Goal: Information Seeking & Learning: Learn about a topic

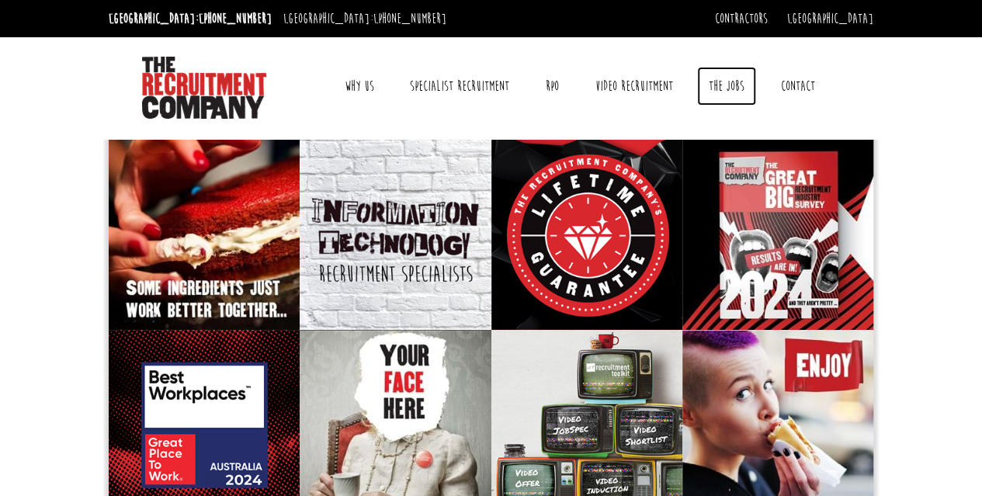
click at [747, 75] on link "The Jobs" at bounding box center [726, 86] width 59 height 39
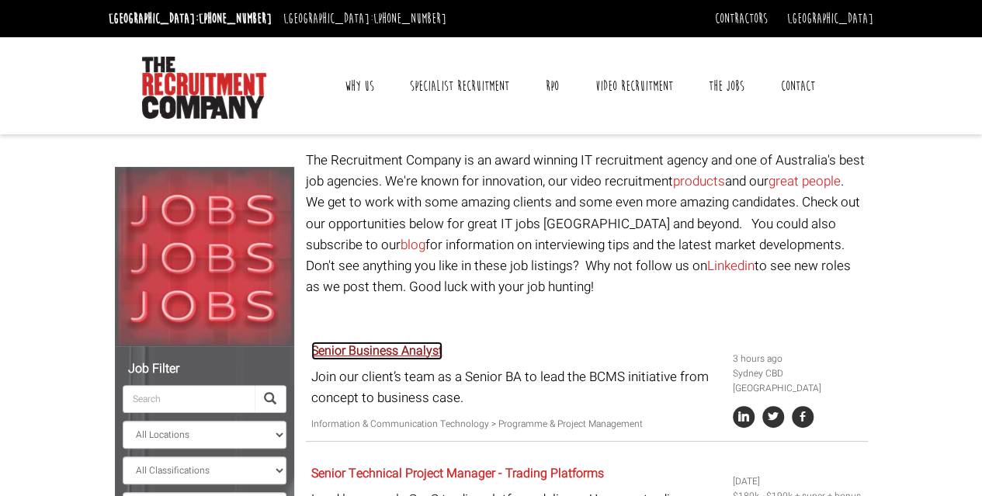
click at [388, 347] on link "Senior Business Analyst" at bounding box center [376, 351] width 131 height 19
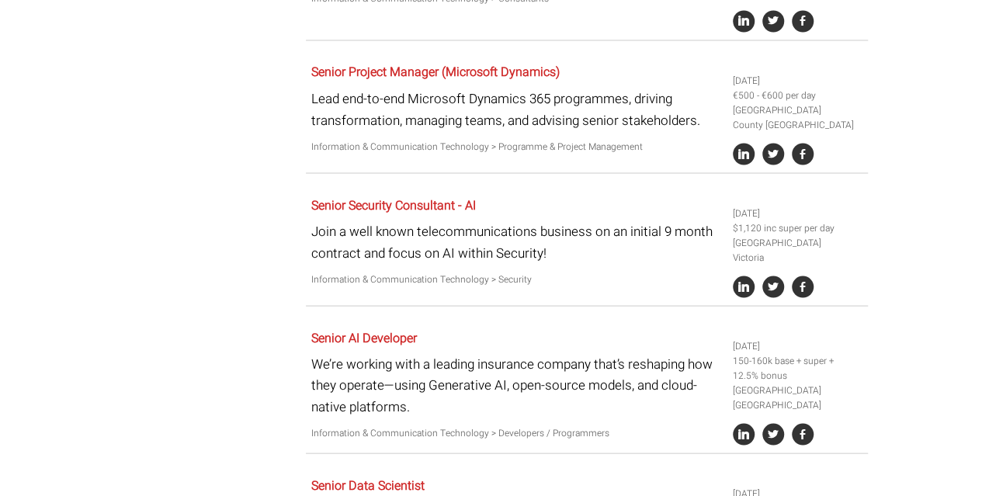
scroll to position [1584, 0]
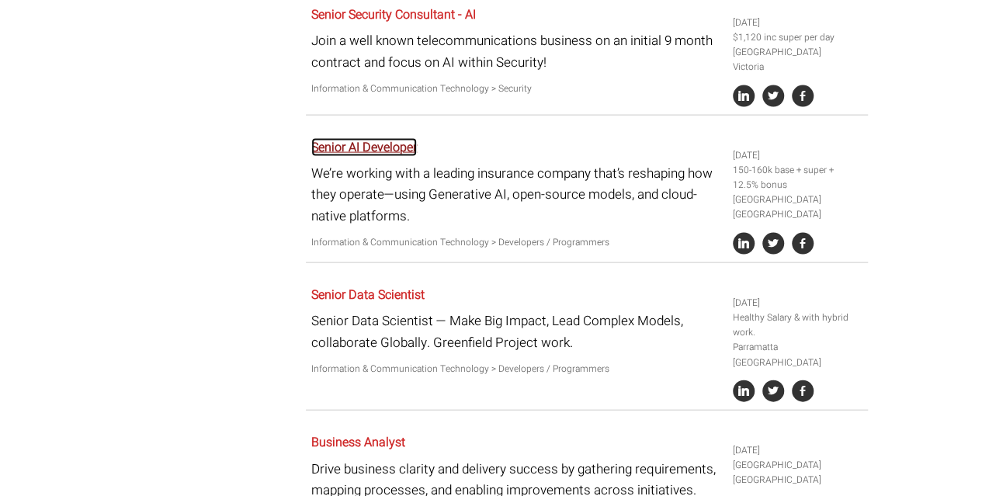
click at [368, 152] on link "Senior AI Developer" at bounding box center [364, 147] width 106 height 19
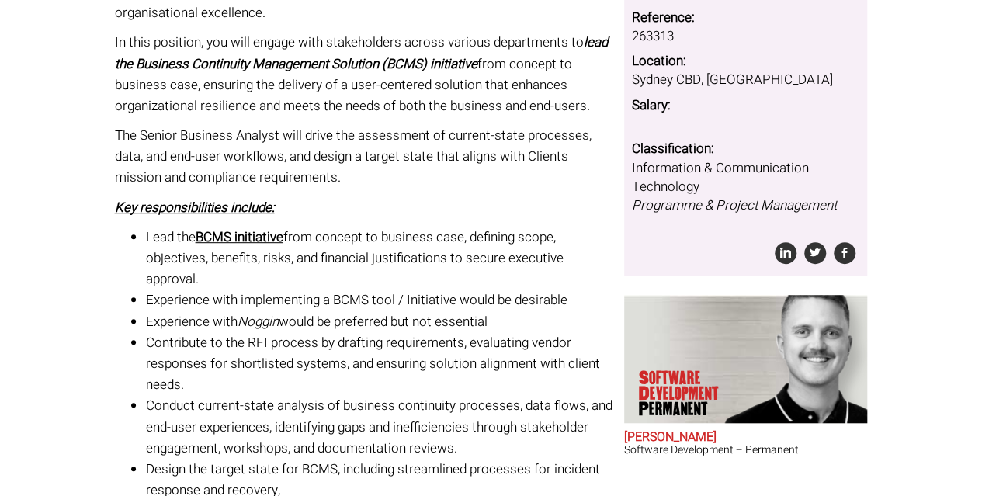
scroll to position [443, 0]
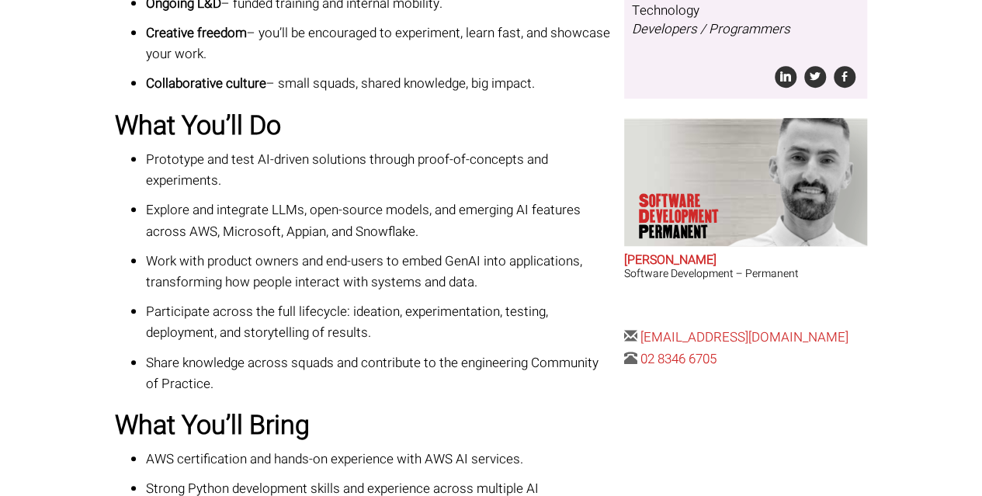
scroll to position [182, 0]
